Goal: Information Seeking & Learning: Learn about a topic

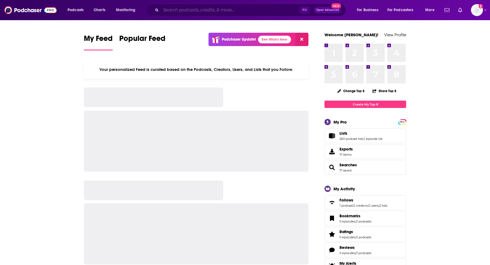
click at [177, 11] on input "Search podcasts, credits, & more..." at bounding box center [230, 10] width 139 height 9
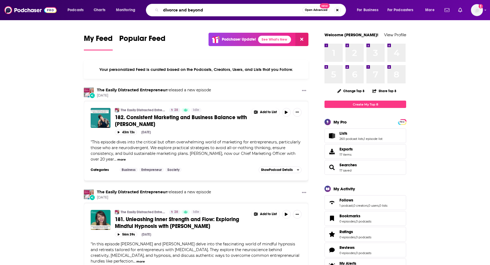
type input "divorce and beyond"
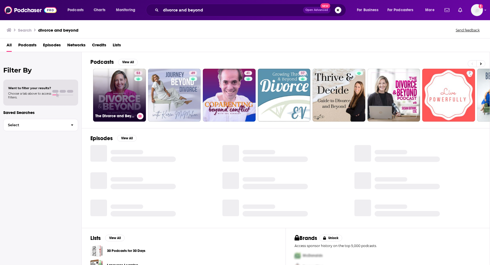
click at [122, 96] on link "53 The Divorce and Beyond® Podcast with [PERSON_NAME], Esq." at bounding box center [119, 95] width 53 height 53
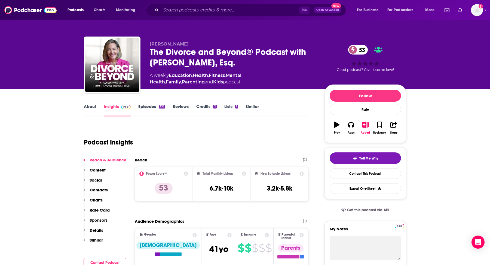
click at [191, 16] on div "Podcasts Charts Monitoring ⌘ K Open Advanced New For Business For Podcasters Mo…" at bounding box center [245, 10] width 490 height 20
click at [190, 13] on input "Search podcasts, credits, & more..." at bounding box center [230, 10] width 139 height 9
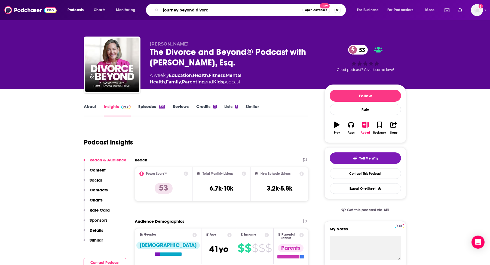
type input "journey beyond divorce"
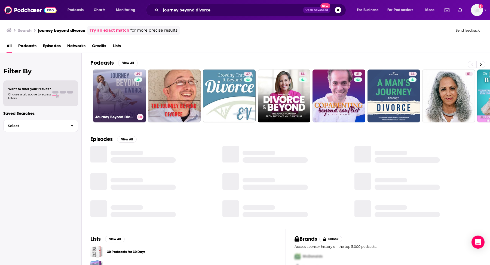
click at [121, 92] on link "49 Journey Beyond Divorce Podcast" at bounding box center [119, 95] width 53 height 53
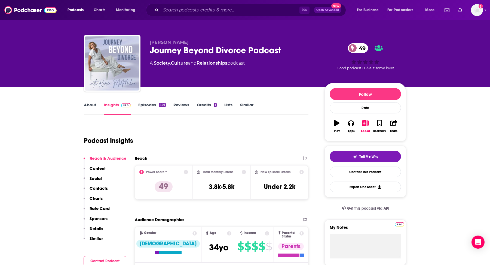
scroll to position [2, 0]
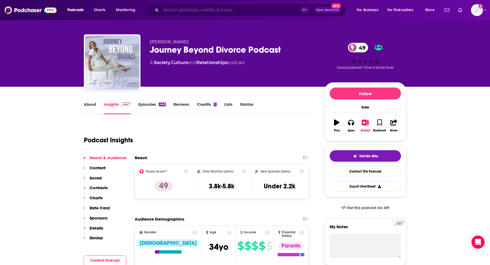
click at [252, 13] on input "Search podcasts, credits, & more..." at bounding box center [230, 10] width 139 height 9
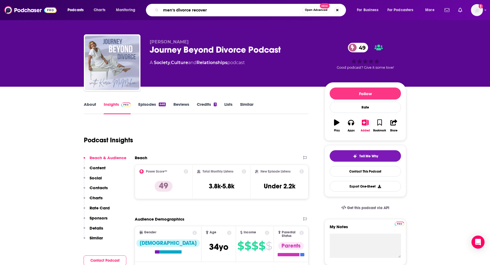
type input "men's divorce recovery"
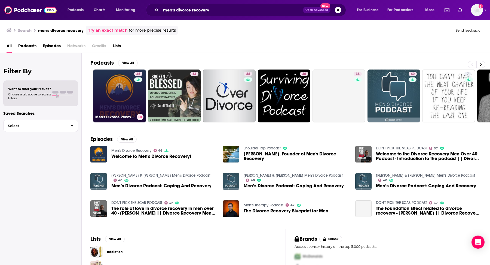
click at [124, 88] on link "46 Men's Divorce Recovery" at bounding box center [119, 95] width 53 height 53
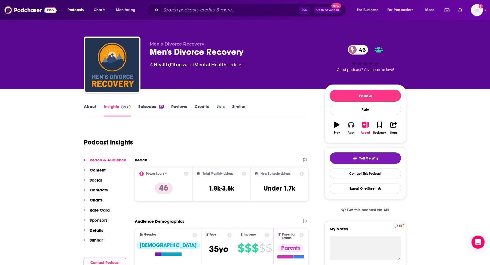
click at [348, 130] on button "Apps" at bounding box center [351, 128] width 14 height 20
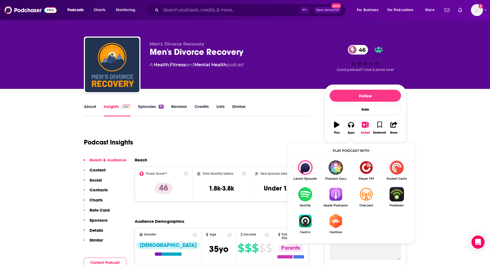
click at [332, 195] on img "Show Listen On dropdown" at bounding box center [336, 194] width 31 height 14
